Goal: Task Accomplishment & Management: Use online tool/utility

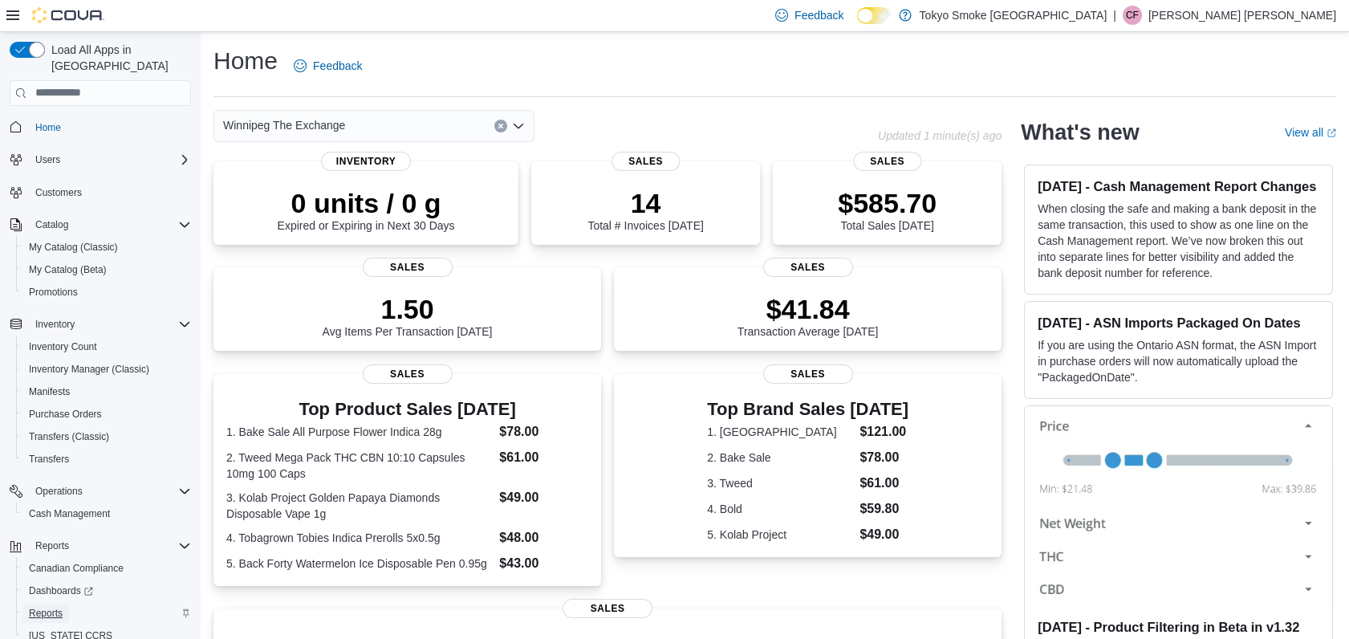
click at [43, 607] on span "Reports" at bounding box center [46, 613] width 34 height 13
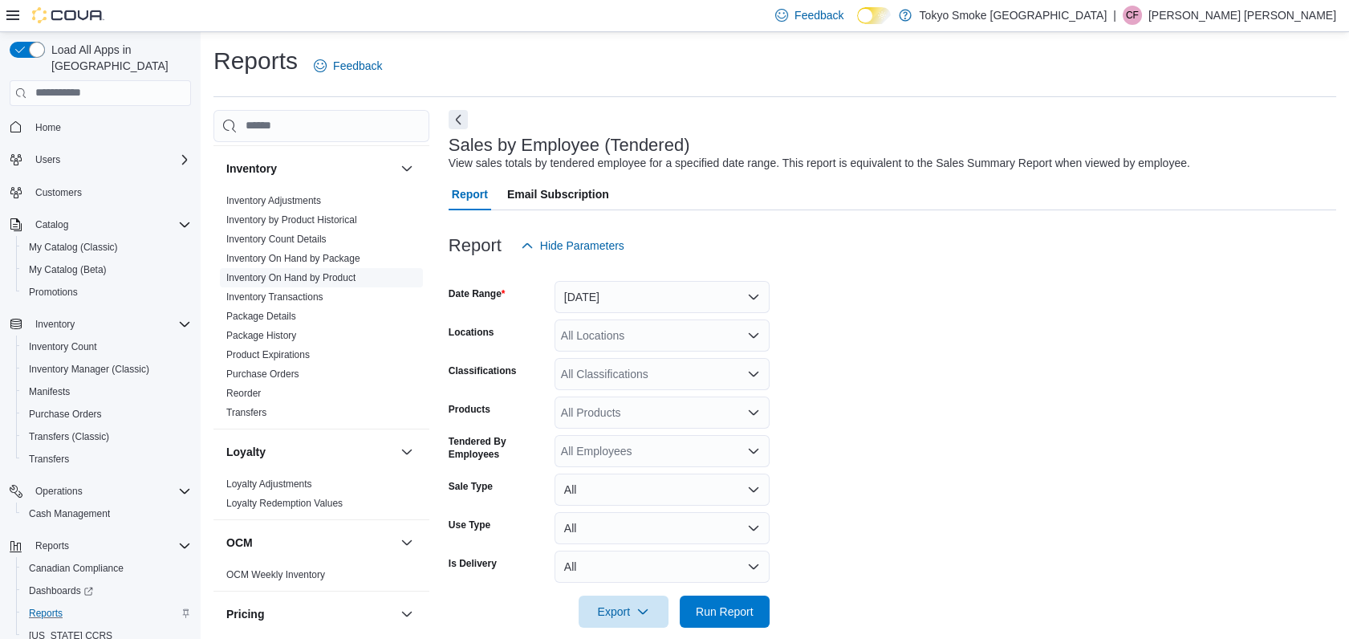
scroll to position [21, 0]
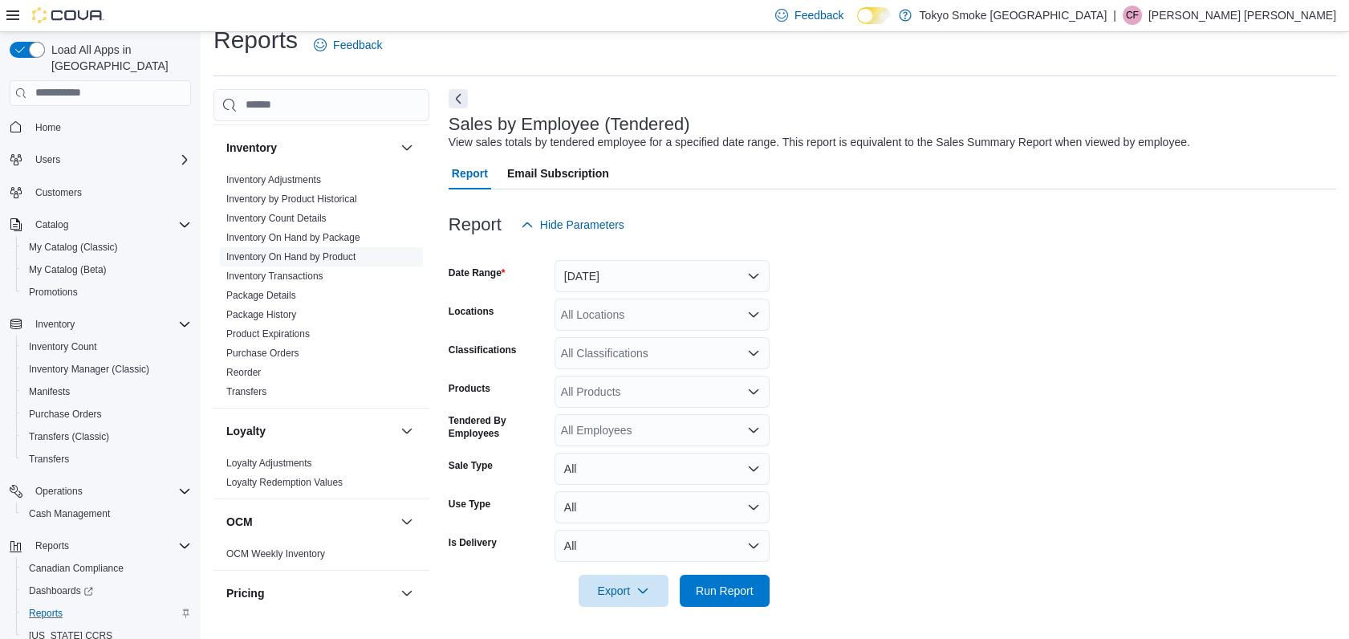
click at [294, 250] on span "Inventory On Hand by Product" at bounding box center [290, 256] width 129 height 13
click at [315, 247] on span "Inventory On Hand by Product" at bounding box center [321, 256] width 203 height 19
click at [302, 254] on link "Inventory On Hand by Product" at bounding box center [290, 256] width 129 height 11
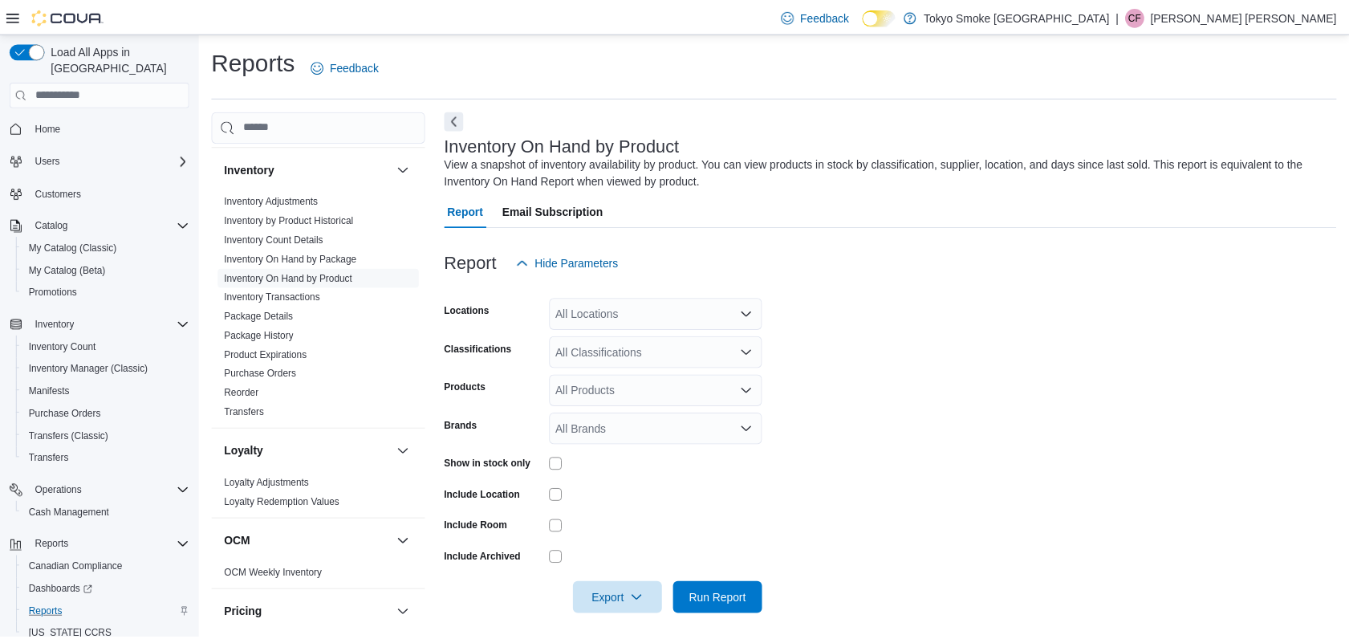
scroll to position [9, 0]
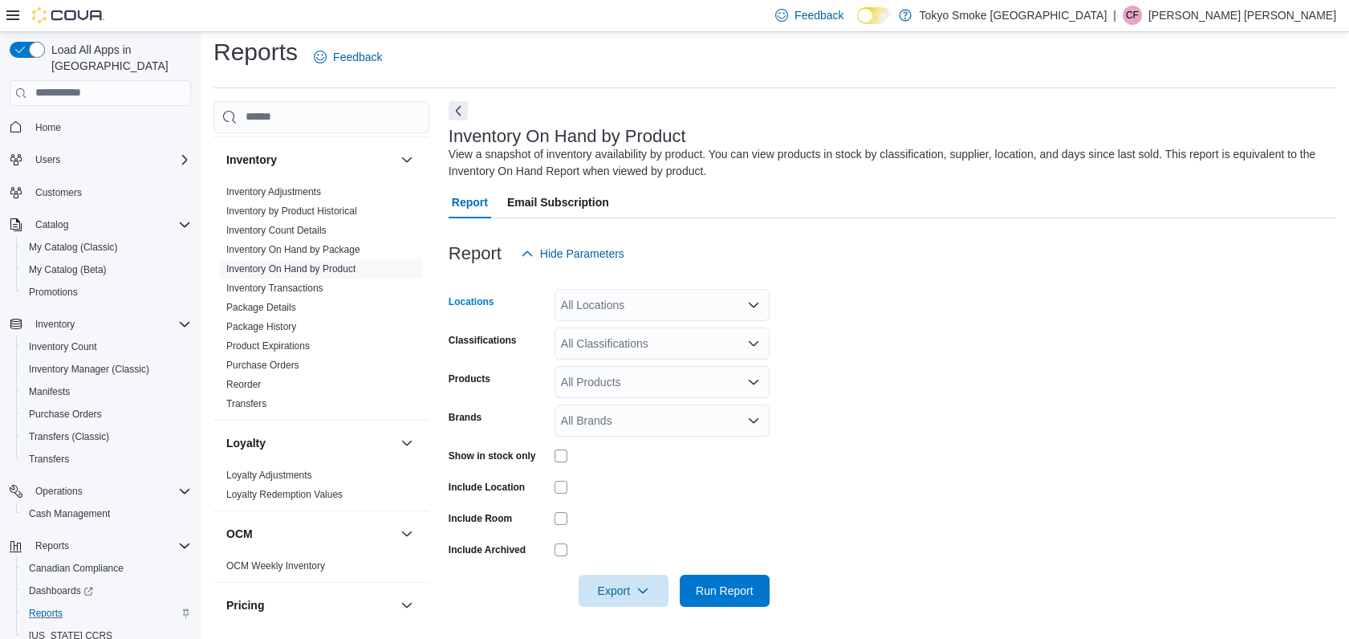
click at [591, 311] on div "All Locations" at bounding box center [661, 305] width 215 height 32
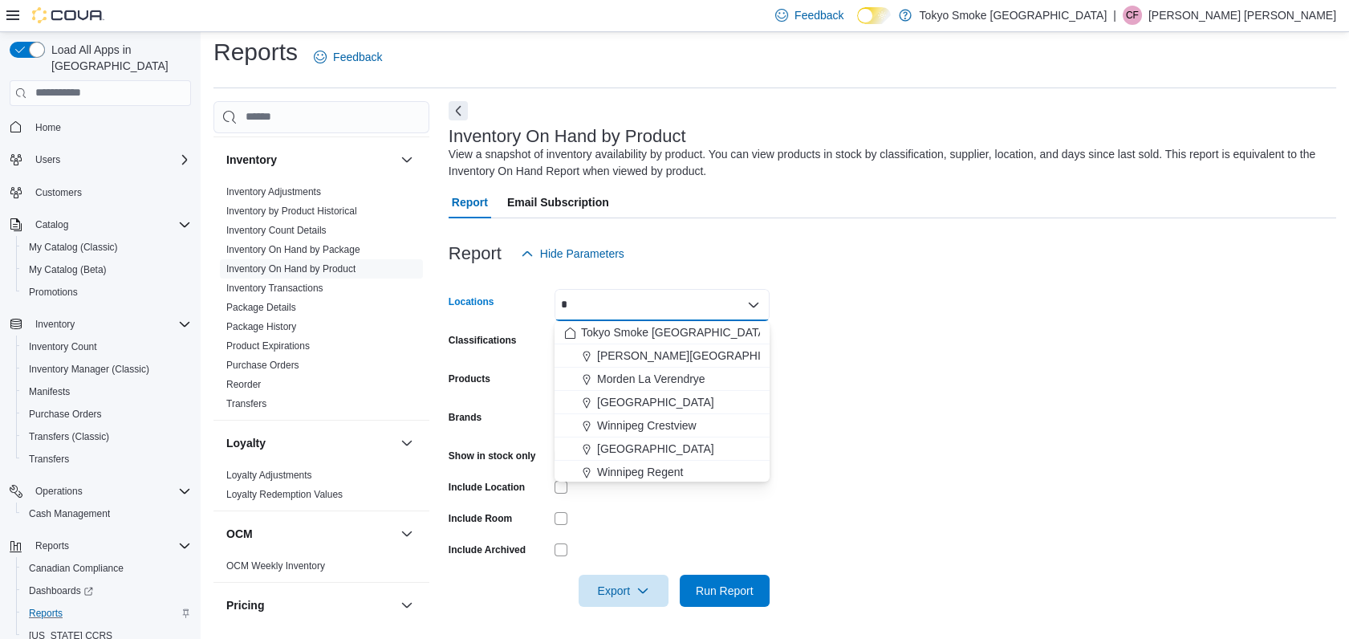
type input "**"
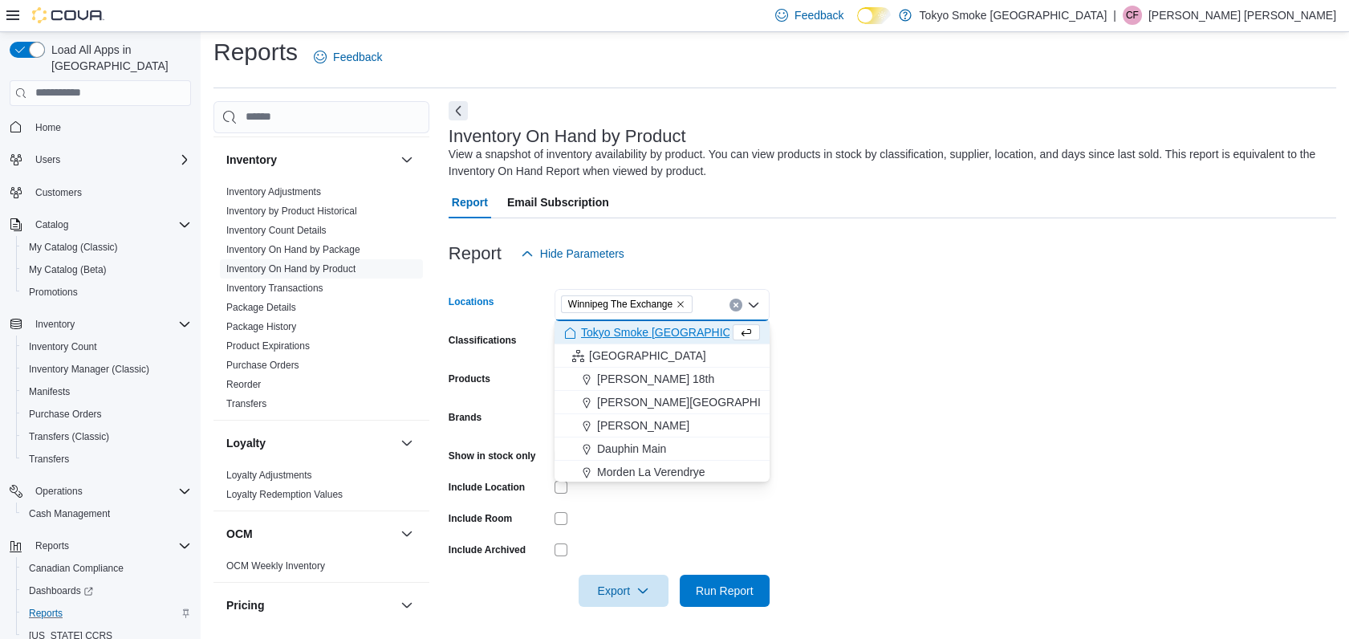
click at [903, 351] on form "Locations [GEOGRAPHIC_DATA] The Exchange Combo box. Selected. Winnipeg The Exch…" at bounding box center [892, 438] width 887 height 337
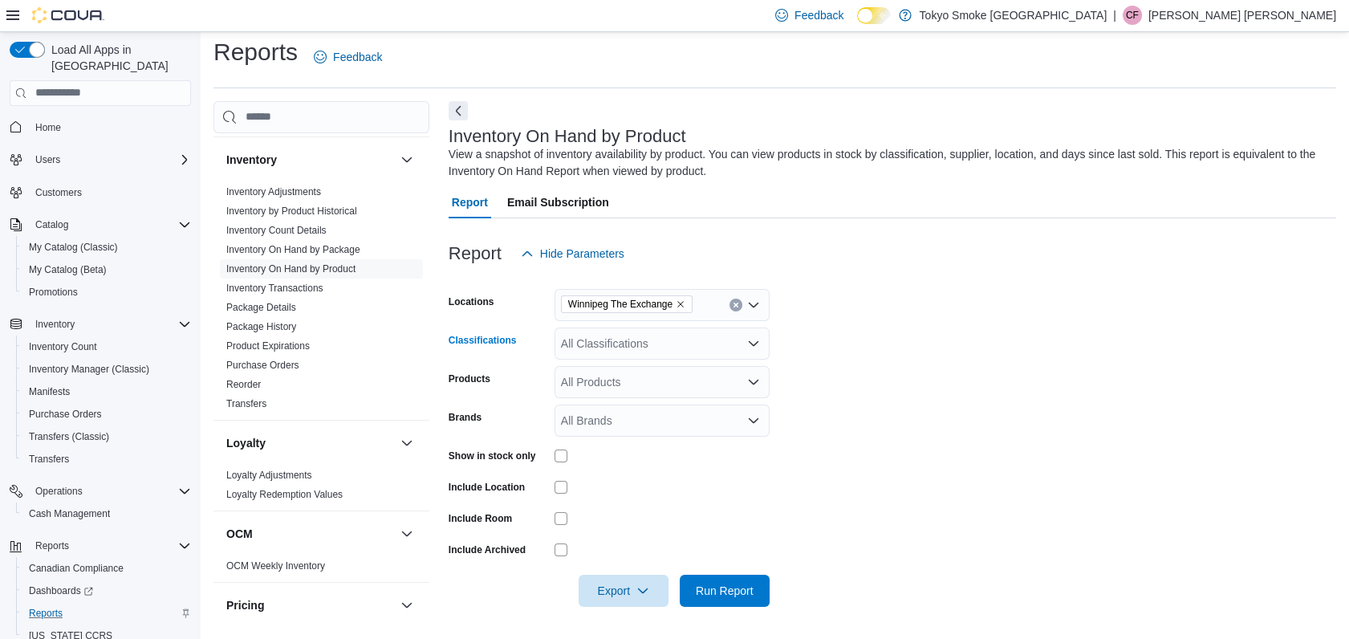
click at [637, 351] on div "All Classifications" at bounding box center [661, 343] width 215 height 32
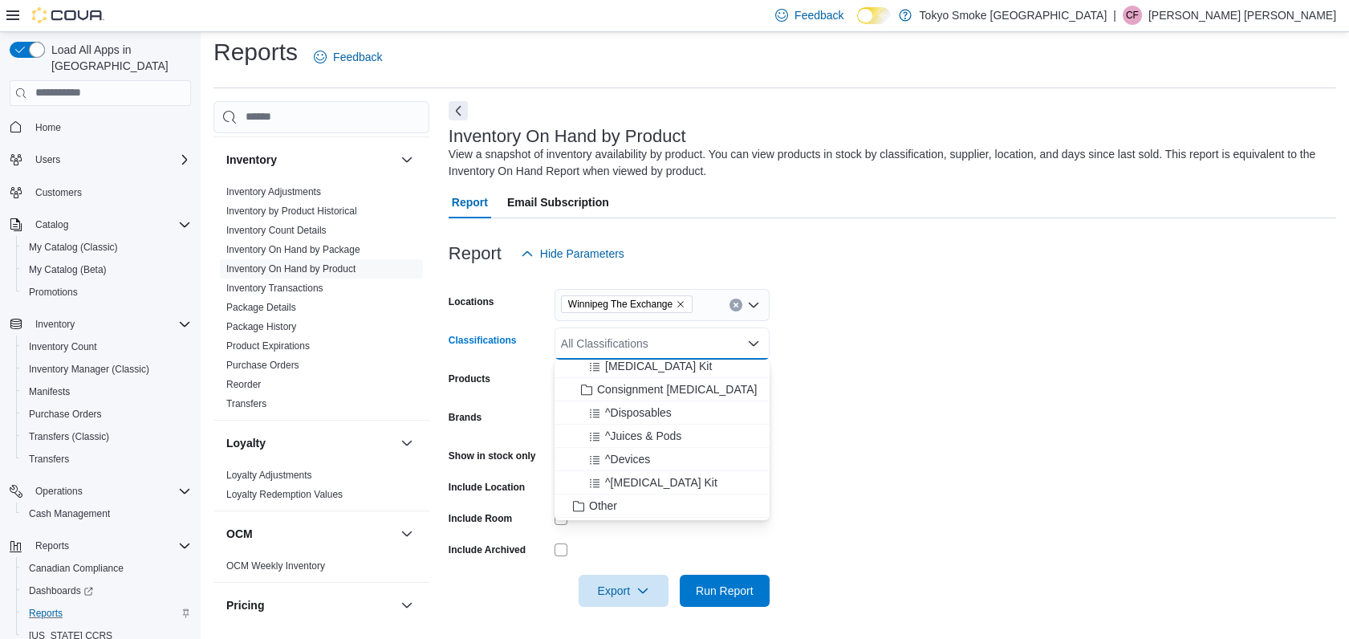
scroll to position [1678, 0]
click at [648, 457] on span "^Devices" at bounding box center [627, 461] width 45 height 16
click at [661, 391] on span "Consignment [MEDICAL_DATA]" at bounding box center [677, 392] width 160 height 16
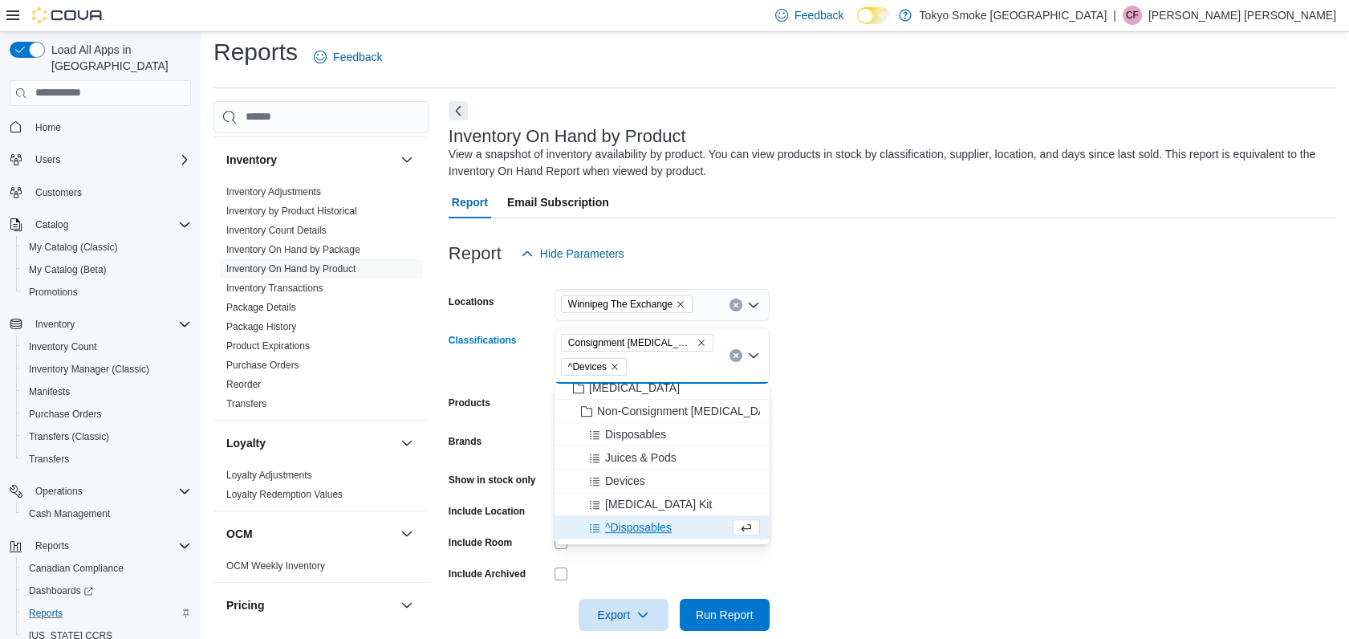
scroll to position [1550, 0]
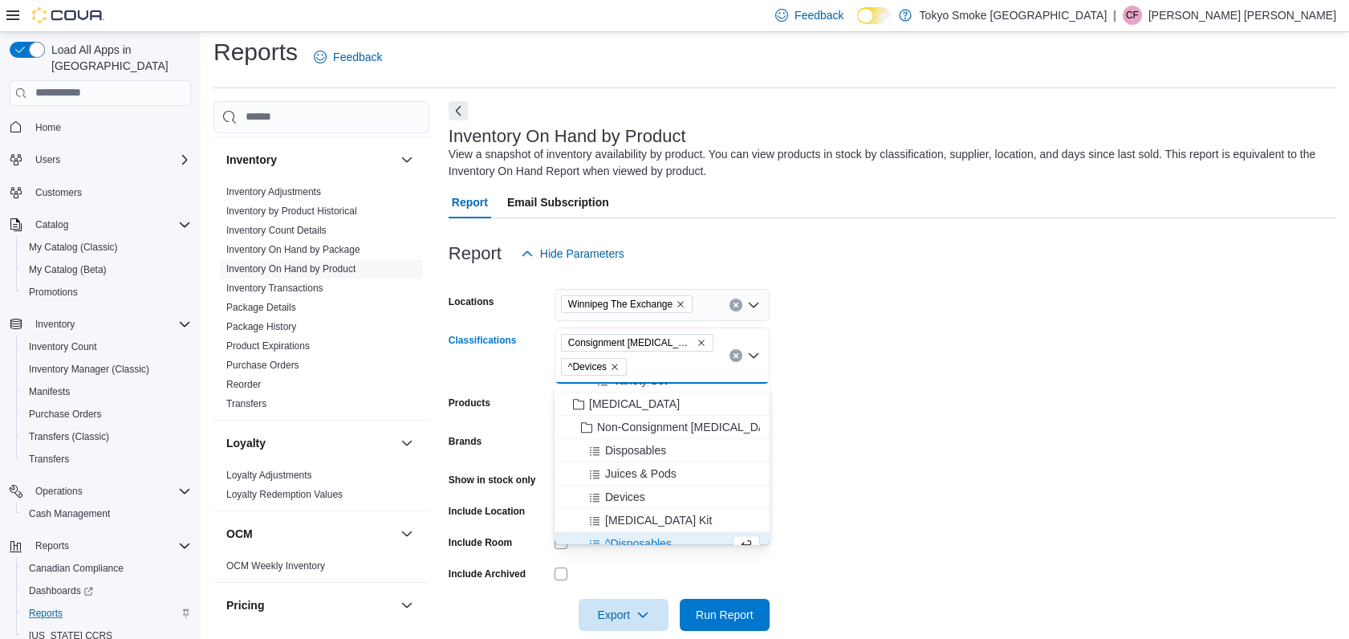
click at [616, 366] on icon "Remove ^Devices from selection in this group" at bounding box center [615, 367] width 10 height 10
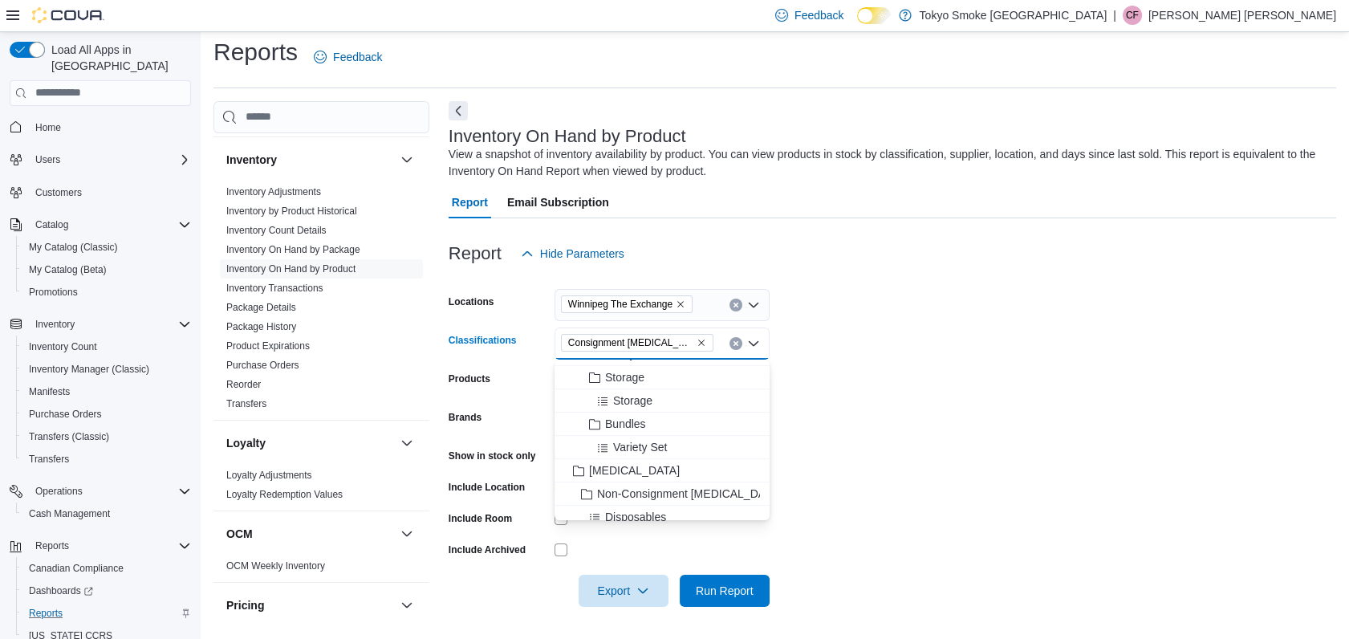
scroll to position [1492, 0]
click at [598, 435] on span "[MEDICAL_DATA]" at bounding box center [634, 437] width 91 height 16
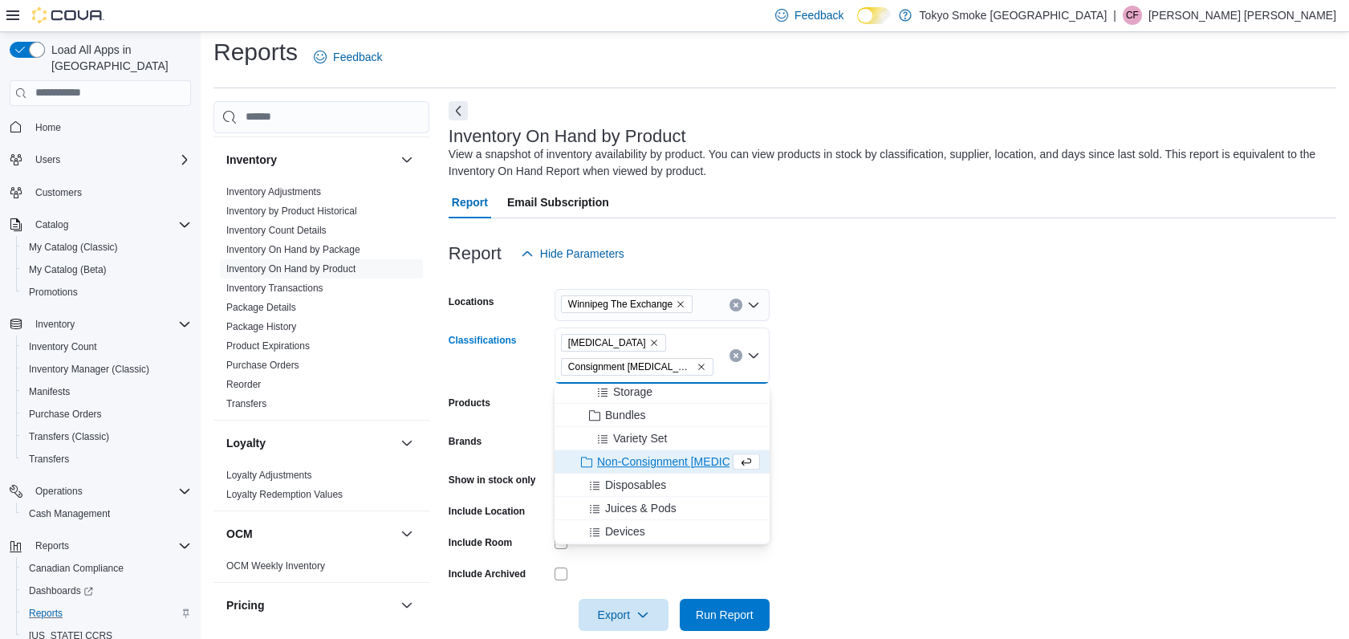
click at [696, 368] on icon "Remove Consignment Nicotine from selection in this group" at bounding box center [701, 367] width 10 height 10
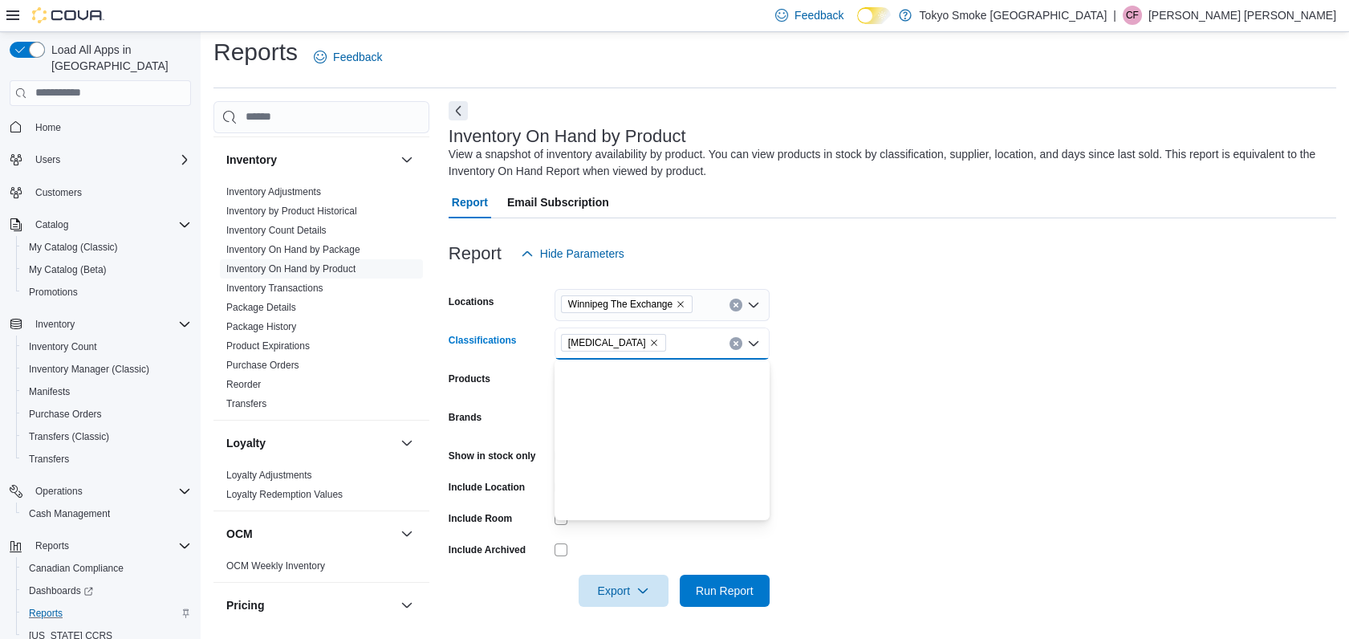
scroll to position [0, 0]
click at [911, 393] on form "Locations [GEOGRAPHIC_DATA] The Exchange Classifications [MEDICAL_DATA] Product…" at bounding box center [892, 438] width 887 height 337
click at [558, 465] on div at bounding box center [661, 455] width 215 height 25
click at [552, 449] on div "Show in stock only" at bounding box center [609, 455] width 321 height 25
click at [708, 578] on span "Run Report" at bounding box center [724, 590] width 71 height 32
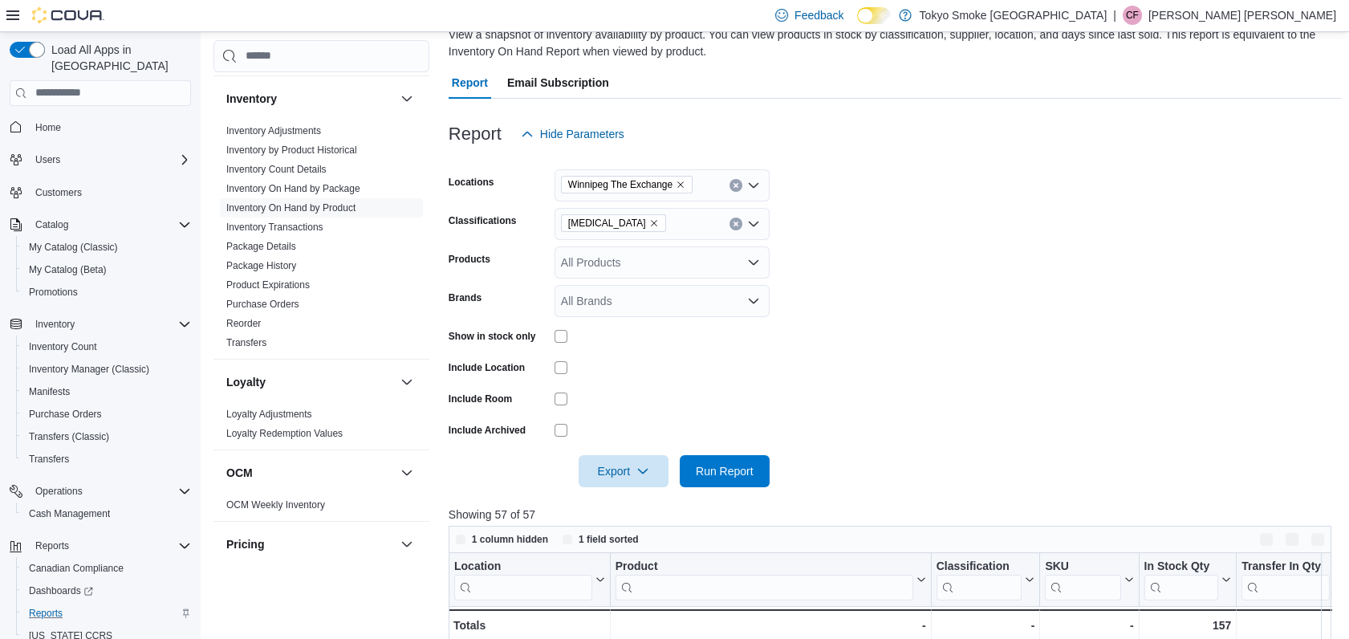
scroll to position [507, 0]
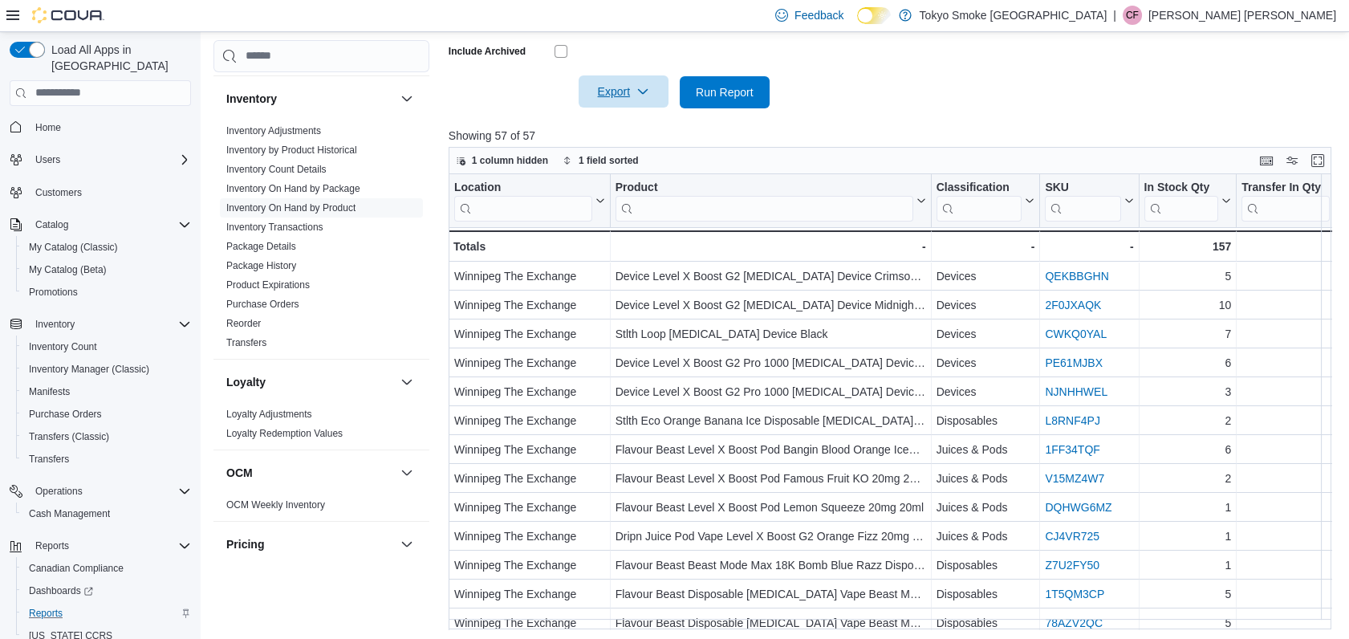
click at [646, 95] on icon "button" at bounding box center [642, 91] width 13 height 13
click at [623, 127] on span "Export to Excel" at bounding box center [626, 124] width 72 height 13
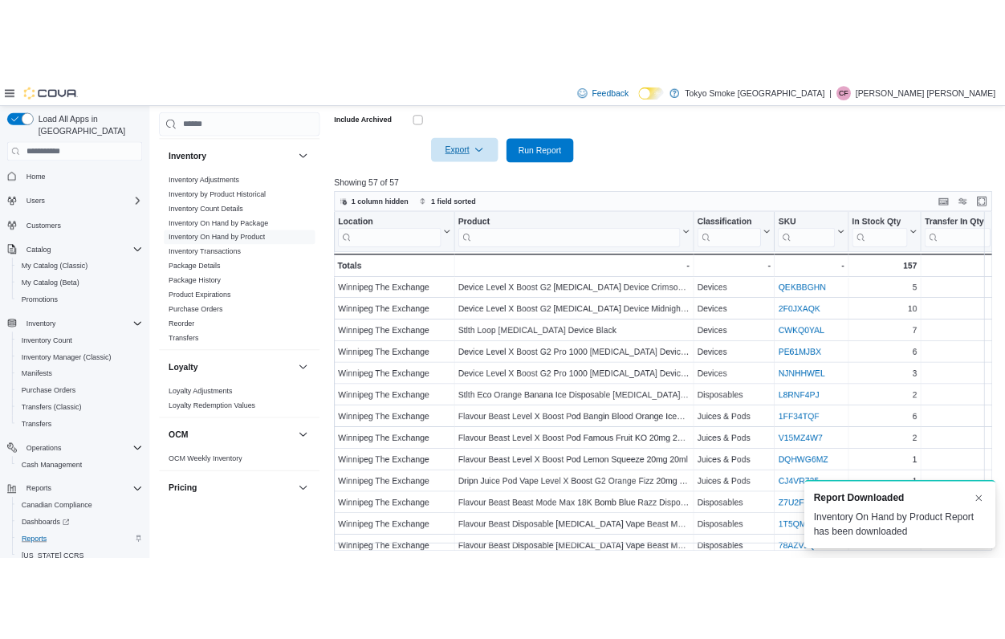
scroll to position [0, 0]
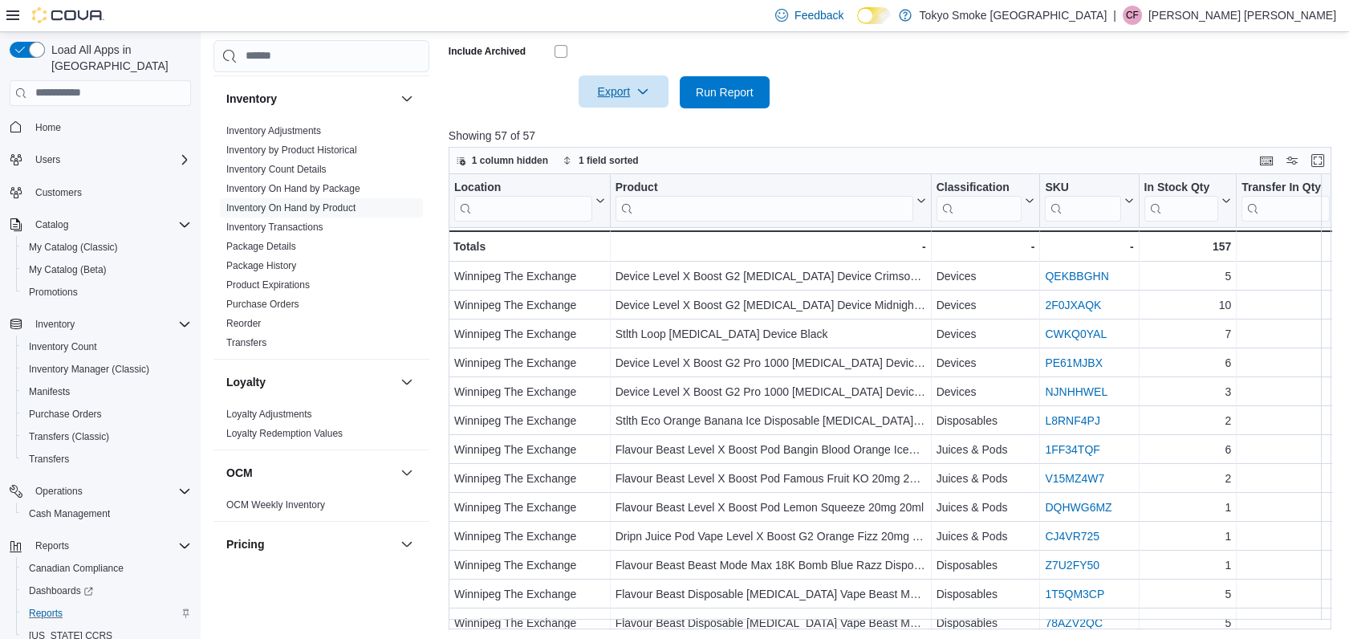
click at [830, 136] on p "Showing 57 of 57" at bounding box center [895, 136] width 892 height 16
